Goal: Information Seeking & Learning: Learn about a topic

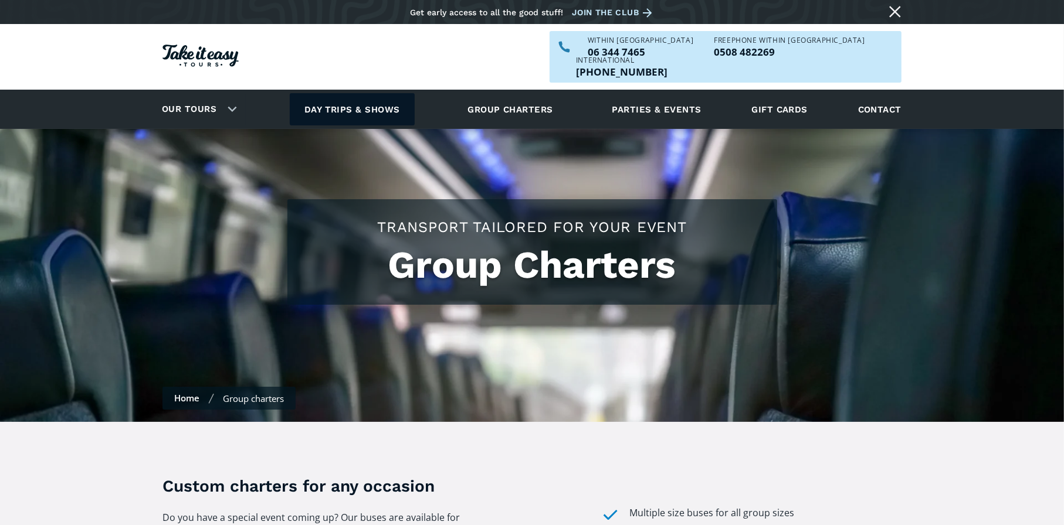
click at [362, 93] on link "Day trips & shows" at bounding box center [352, 109] width 125 height 32
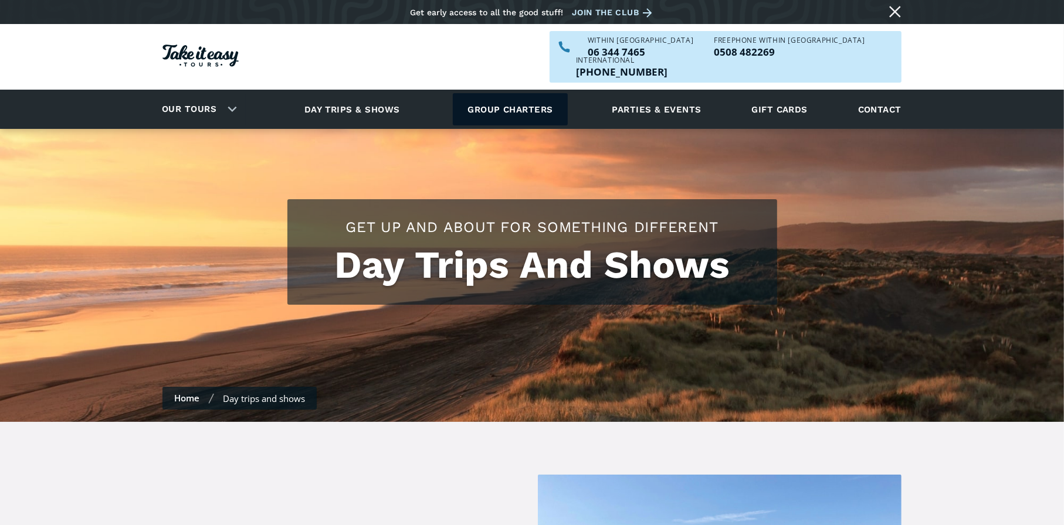
click at [509, 93] on link "Group charters" at bounding box center [510, 109] width 114 height 32
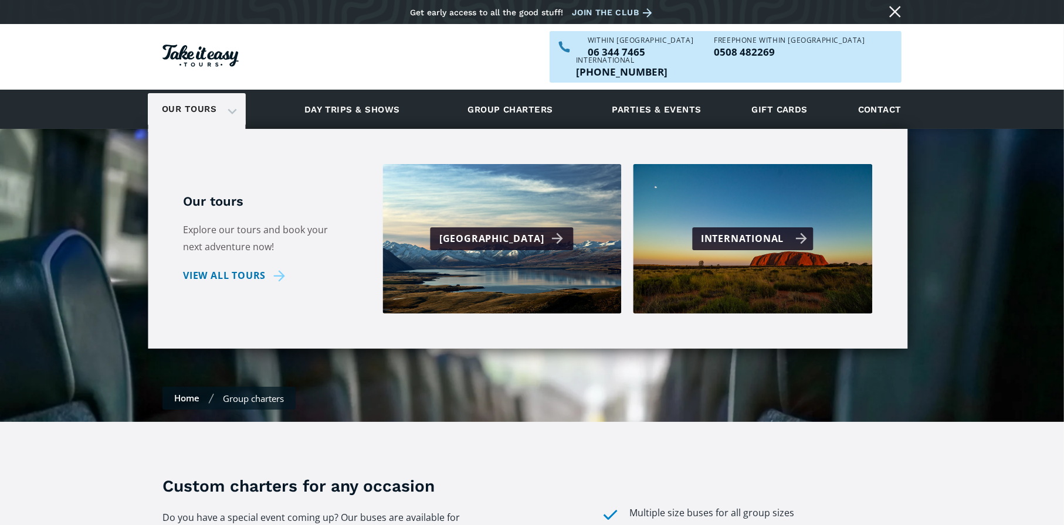
click at [750, 230] on div "International" at bounding box center [754, 238] width 106 height 17
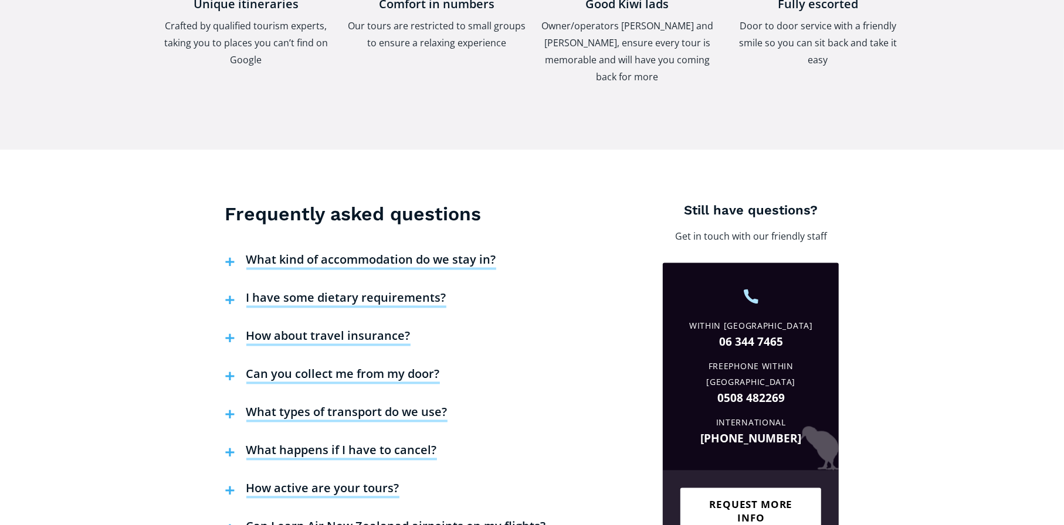
scroll to position [1759, 0]
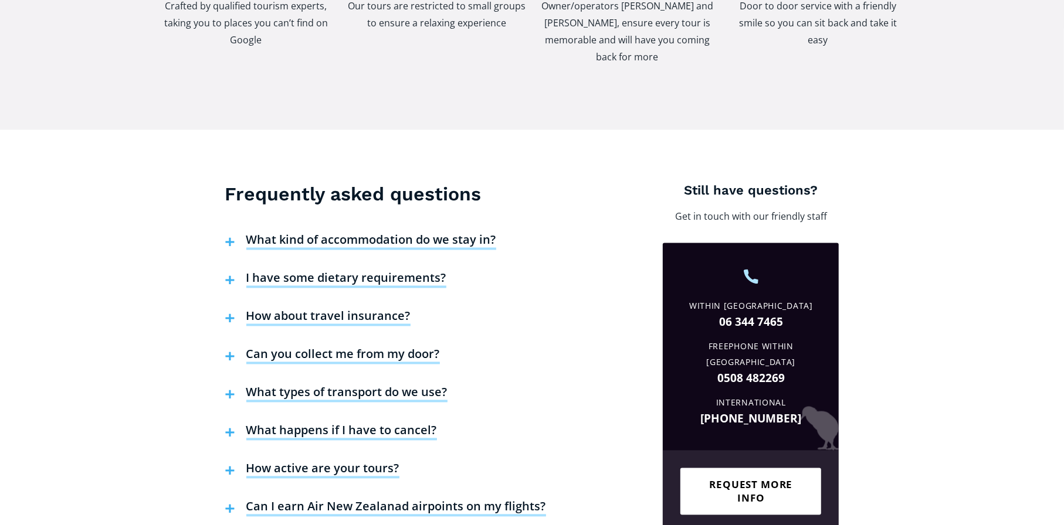
click at [309, 385] on h4 "What types of transport do we use?" at bounding box center [346, 394] width 201 height 18
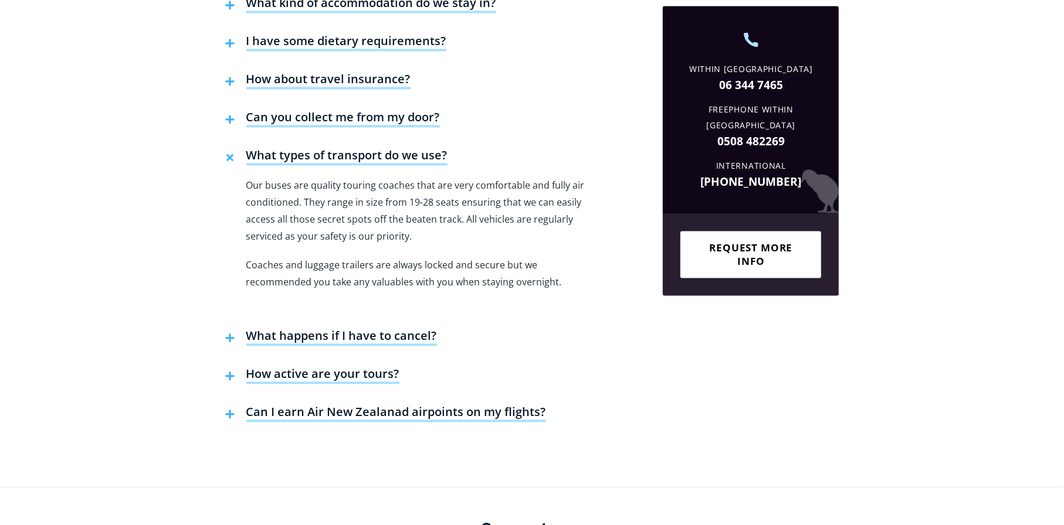
scroll to position [1994, 0]
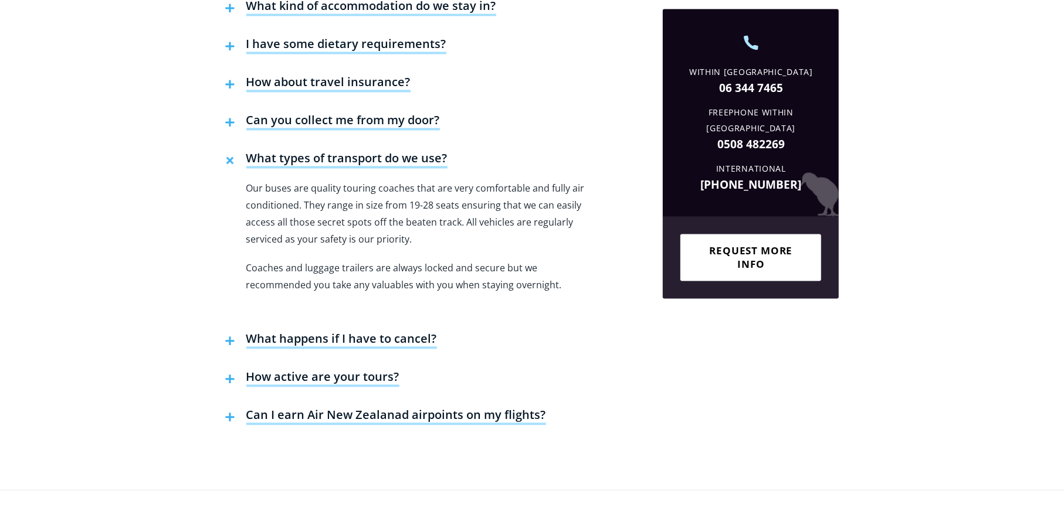
click at [313, 408] on h4 "Can I earn Air New Zealanad airpoints on my flights?" at bounding box center [396, 417] width 300 height 18
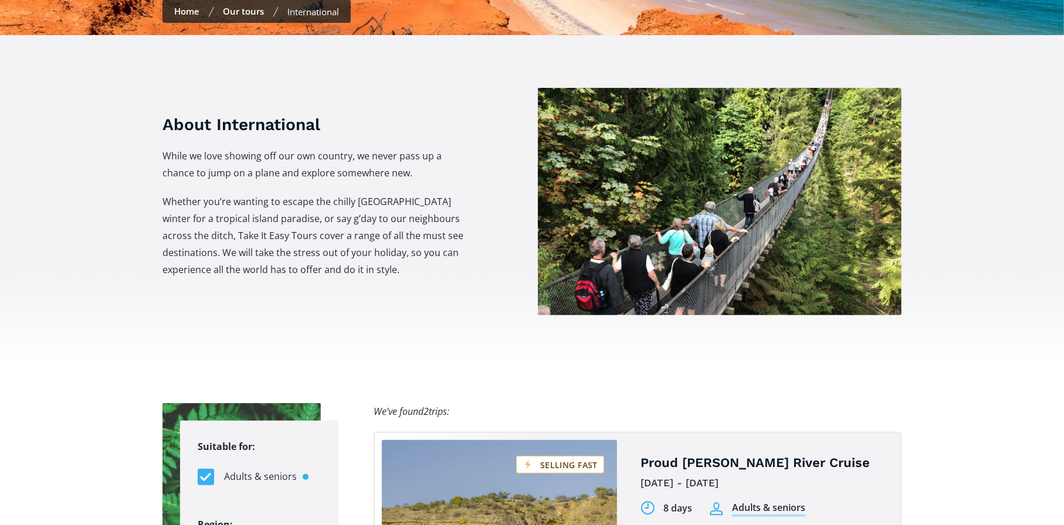
scroll to position [352, 0]
